Goal: Task Accomplishment & Management: Manage account settings

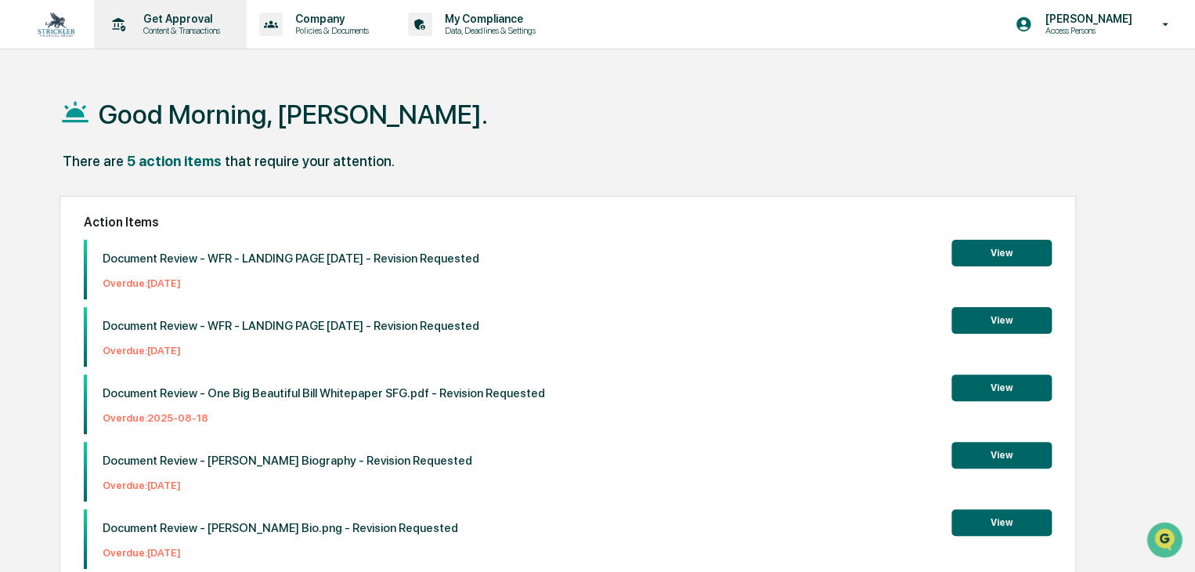
click at [196, 20] on p "Get Approval" at bounding box center [179, 19] width 97 height 13
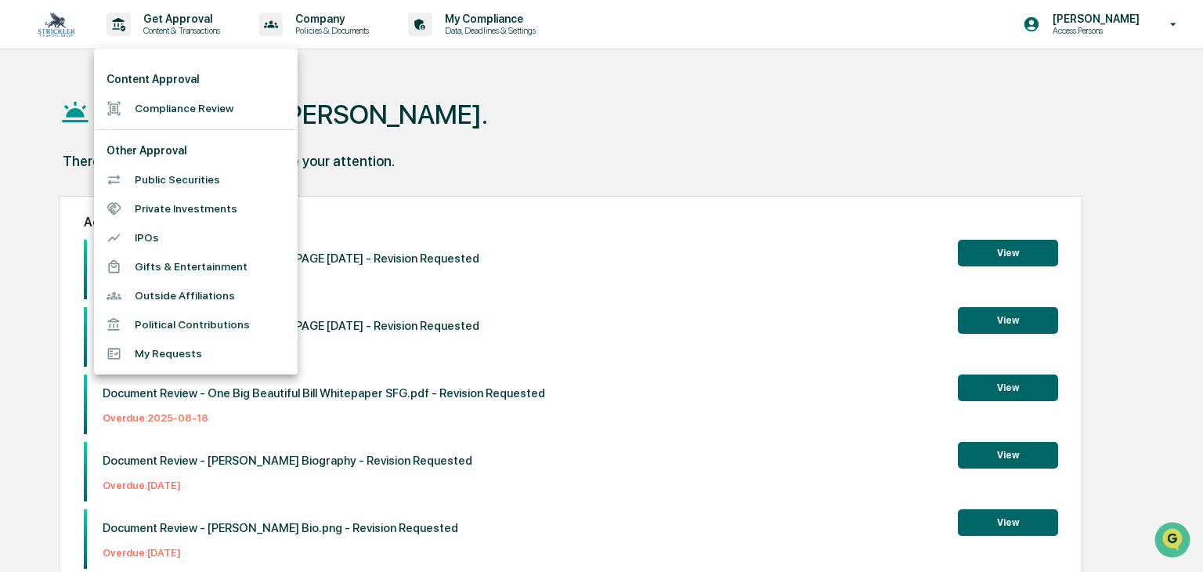
click at [340, 24] on div at bounding box center [601, 286] width 1203 height 572
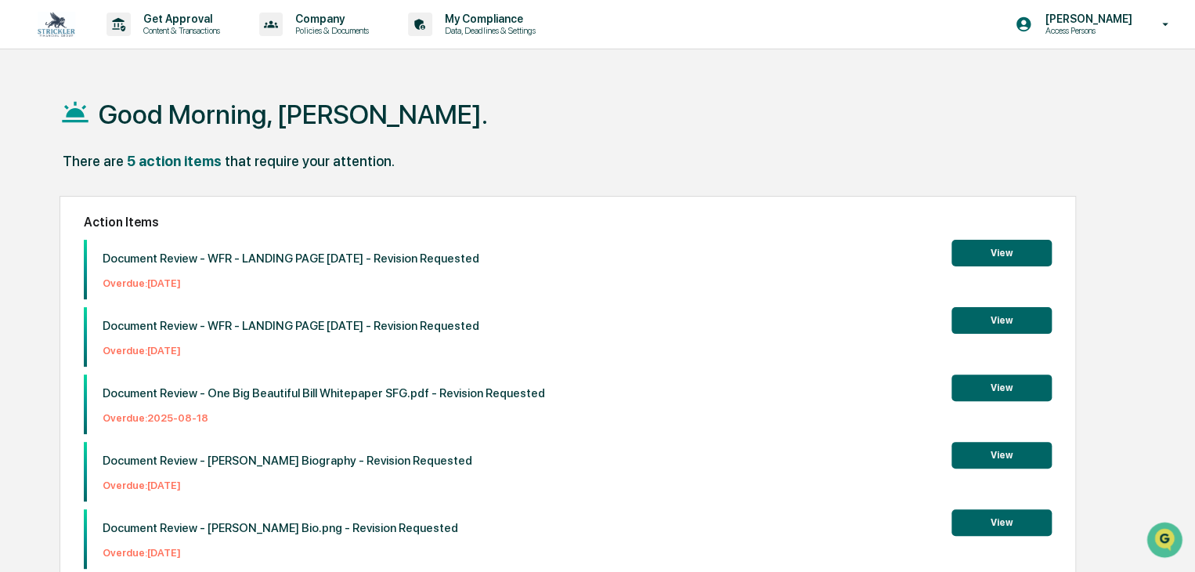
click at [338, 29] on p "Policies & Documents" at bounding box center [330, 30] width 94 height 11
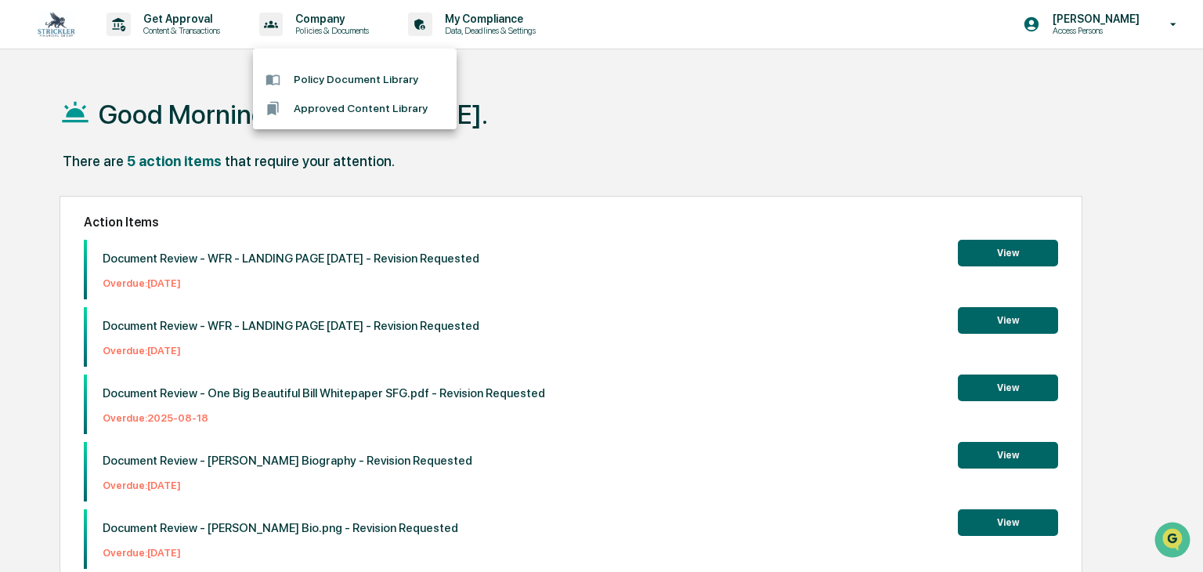
click at [481, 29] on div at bounding box center [601, 286] width 1203 height 572
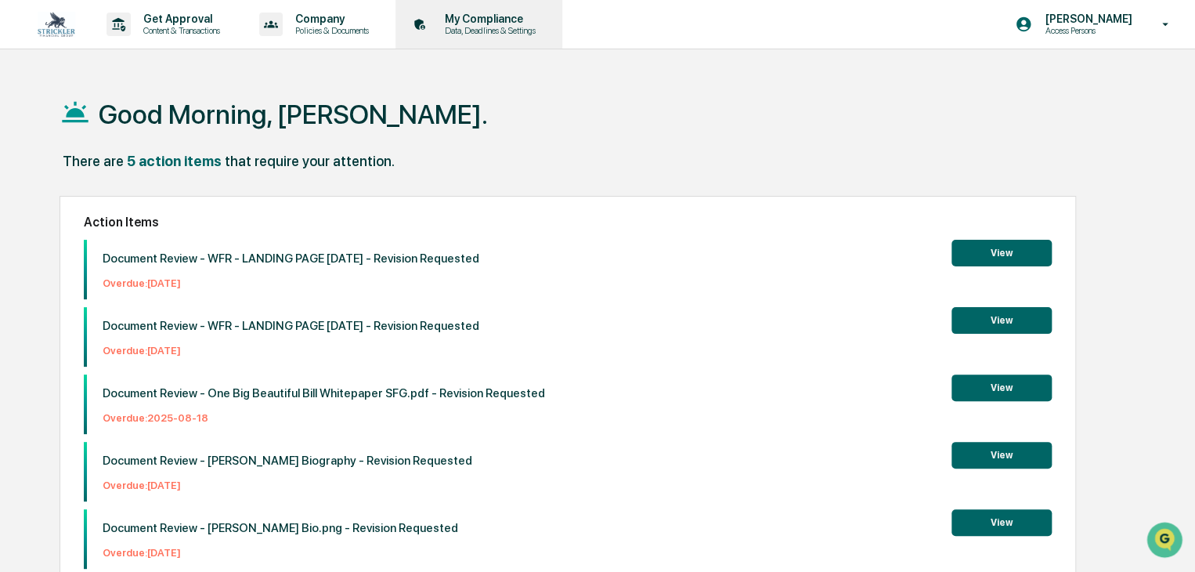
click at [482, 17] on p "My Compliance" at bounding box center [487, 19] width 111 height 13
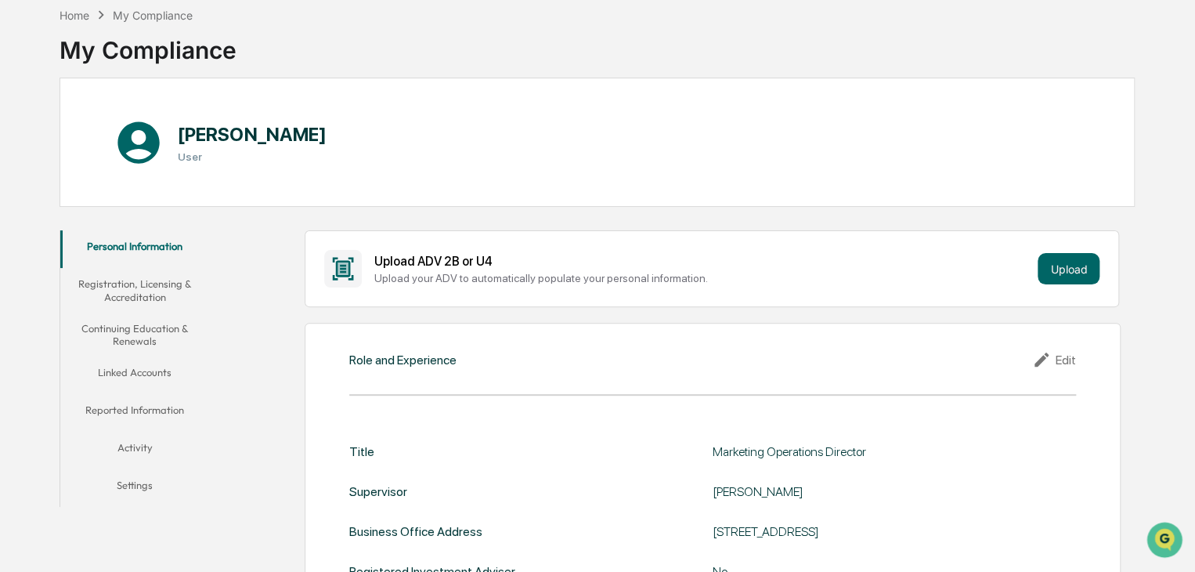
click at [138, 374] on button "Linked Accounts" at bounding box center [135, 375] width 150 height 38
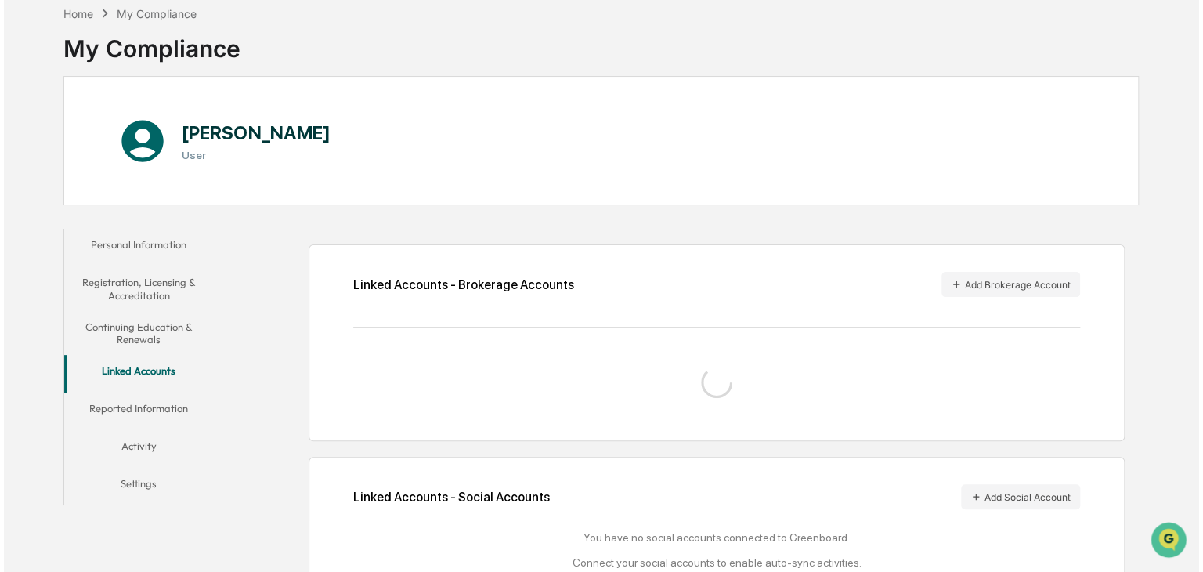
scroll to position [78, 0]
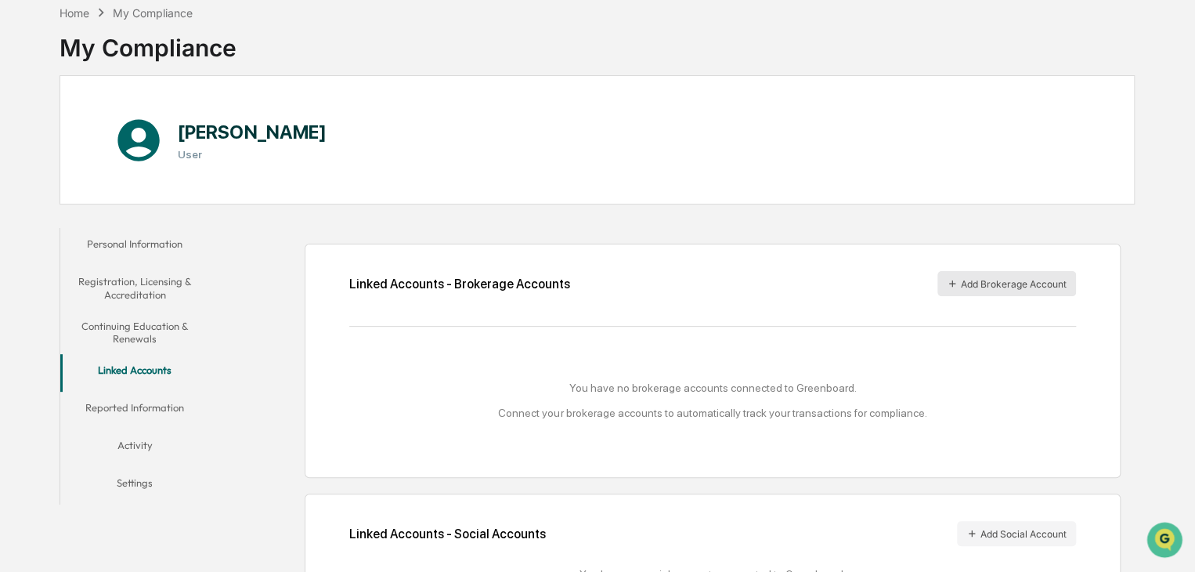
click at [1001, 286] on button "Add Brokerage Account" at bounding box center [1007, 283] width 139 height 25
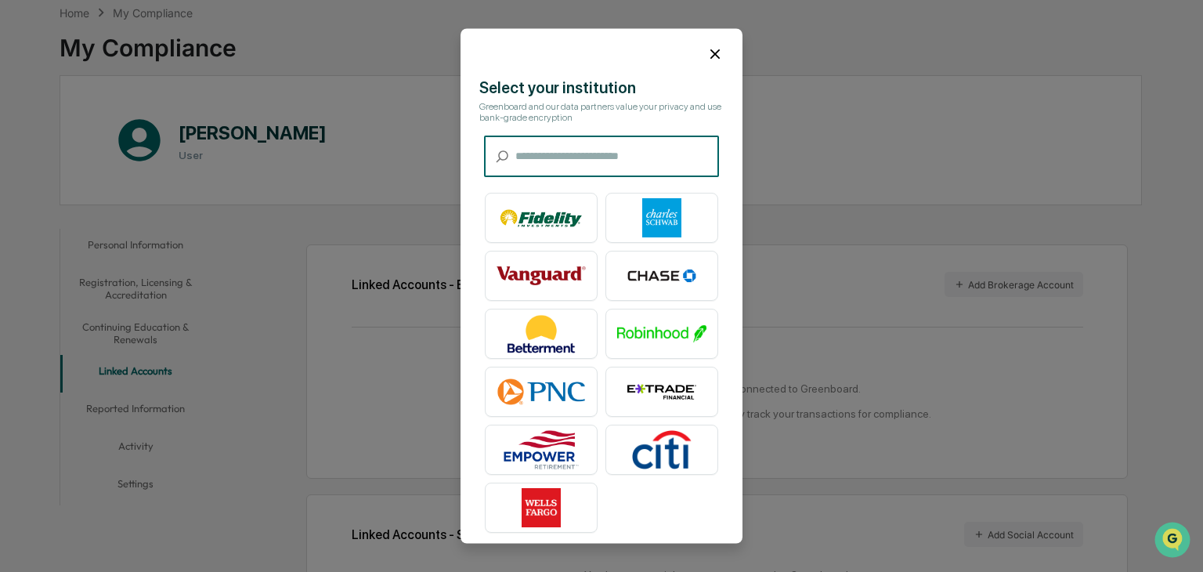
scroll to position [0, 0]
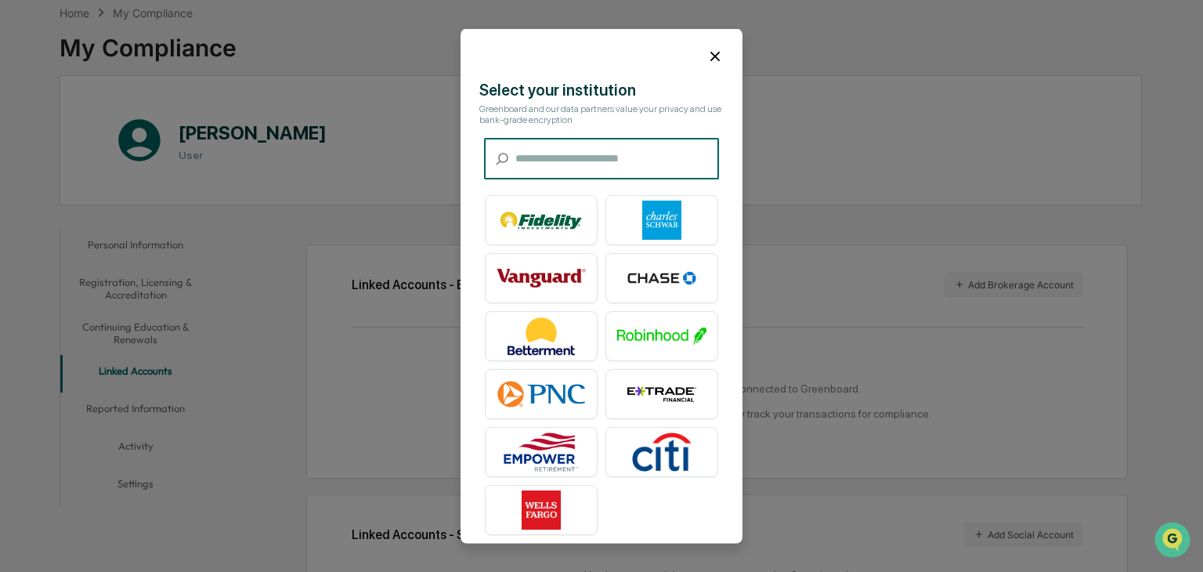
click at [707, 60] on icon at bounding box center [715, 56] width 17 height 17
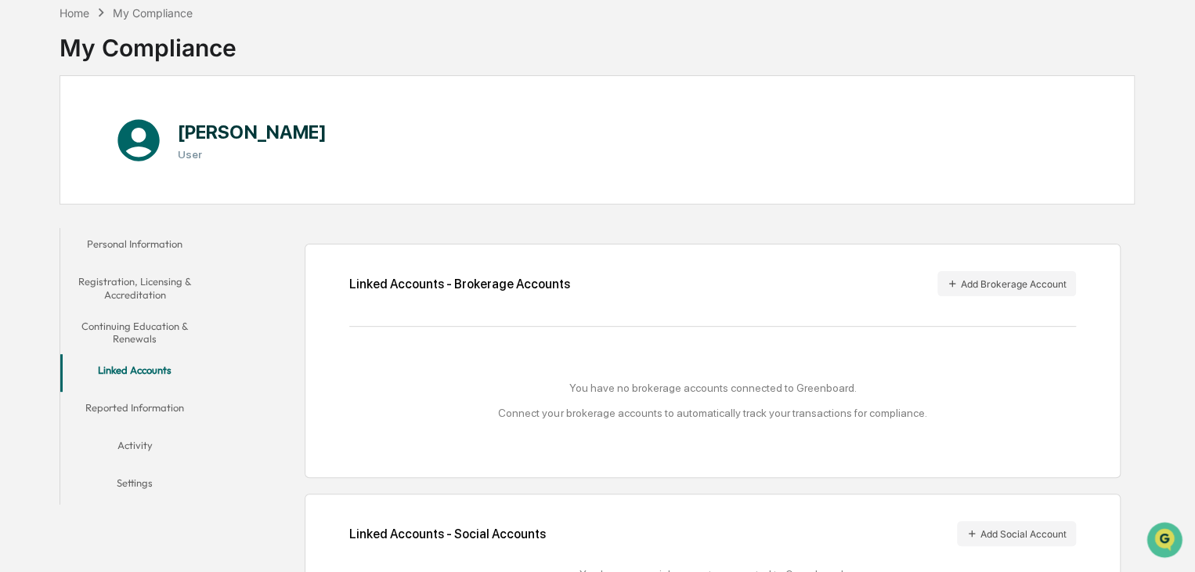
click at [688, 266] on div "Linked Accounts - Brokerage Accounts Add Brokerage Account You have no brokerag…" at bounding box center [713, 361] width 817 height 234
drag, startPoint x: 688, startPoint y: 266, endPoint x: 634, endPoint y: 255, distance: 54.4
click at [635, 255] on div "Linked Accounts - Brokerage Accounts Add Brokerage Account You have no brokerag…" at bounding box center [713, 361] width 817 height 234
click at [495, 280] on div "Linked Accounts - Brokerage Accounts" at bounding box center [459, 284] width 221 height 15
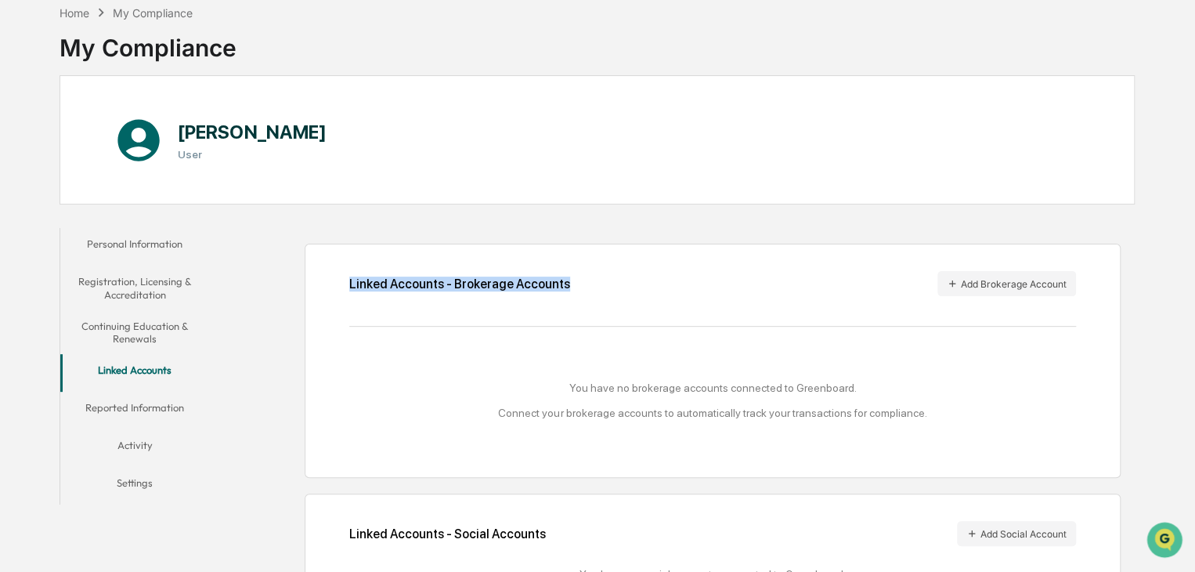
click at [495, 280] on div "Linked Accounts - Brokerage Accounts" at bounding box center [459, 284] width 221 height 15
click at [618, 277] on div "Linked Accounts - Brokerage Accounts Add Brokerage Account" at bounding box center [712, 283] width 727 height 25
click at [996, 280] on button "Add Brokerage Account" at bounding box center [1007, 283] width 139 height 25
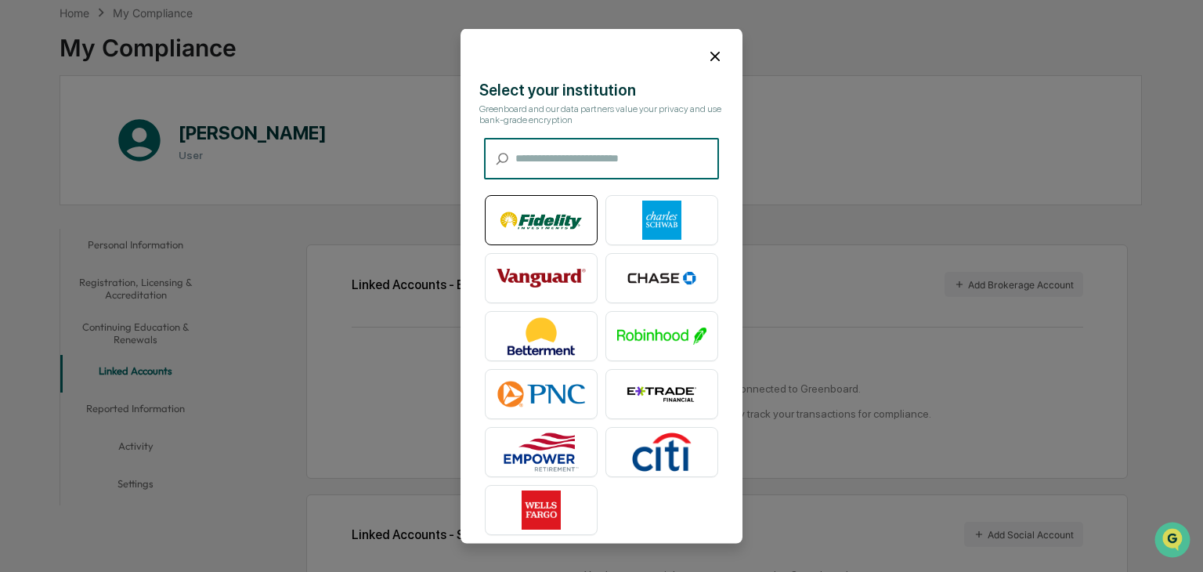
click at [547, 223] on img at bounding box center [541, 220] width 89 height 39
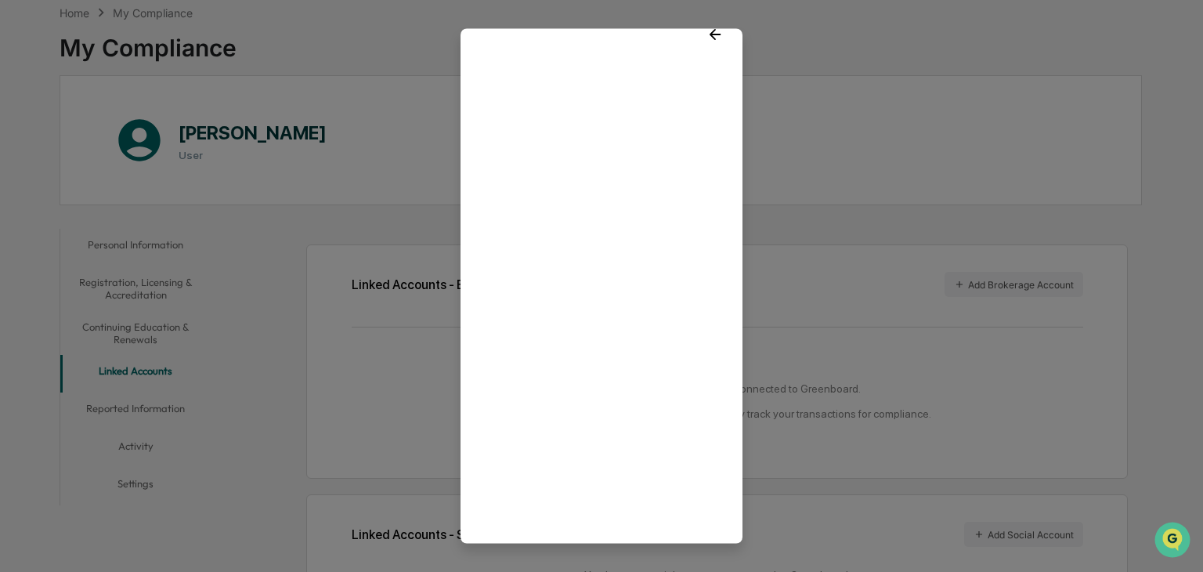
scroll to position [23, 0]
